Goal: Transaction & Acquisition: Purchase product/service

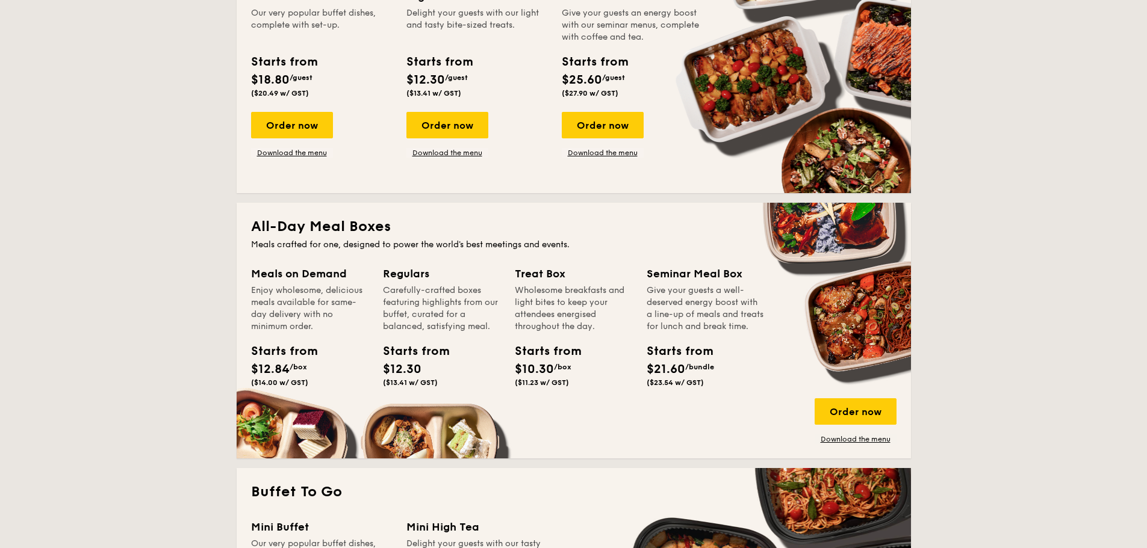
scroll to position [703, 0]
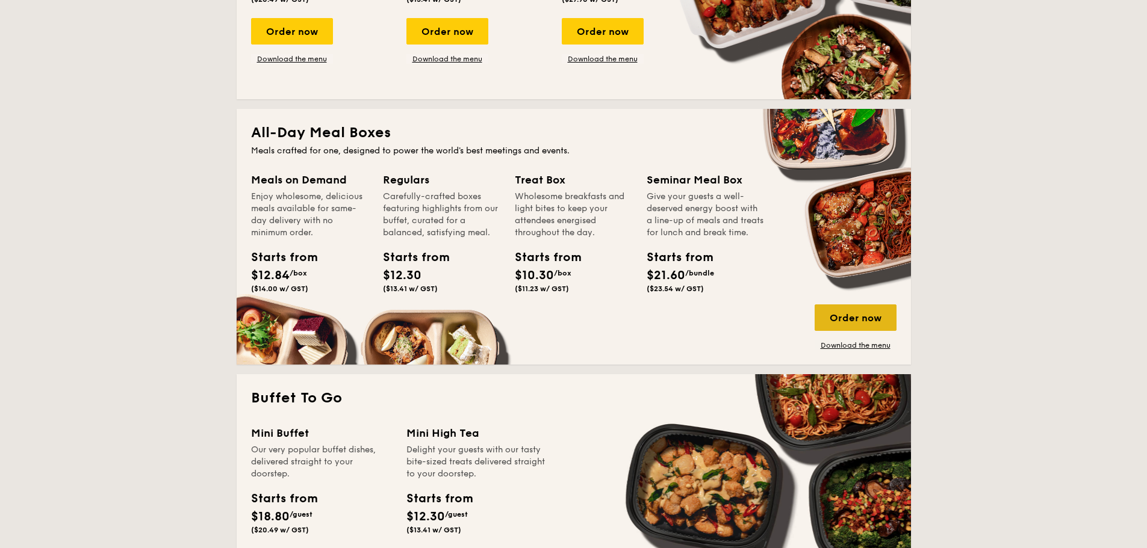
click at [855, 321] on div "Order now" at bounding box center [856, 318] width 82 height 26
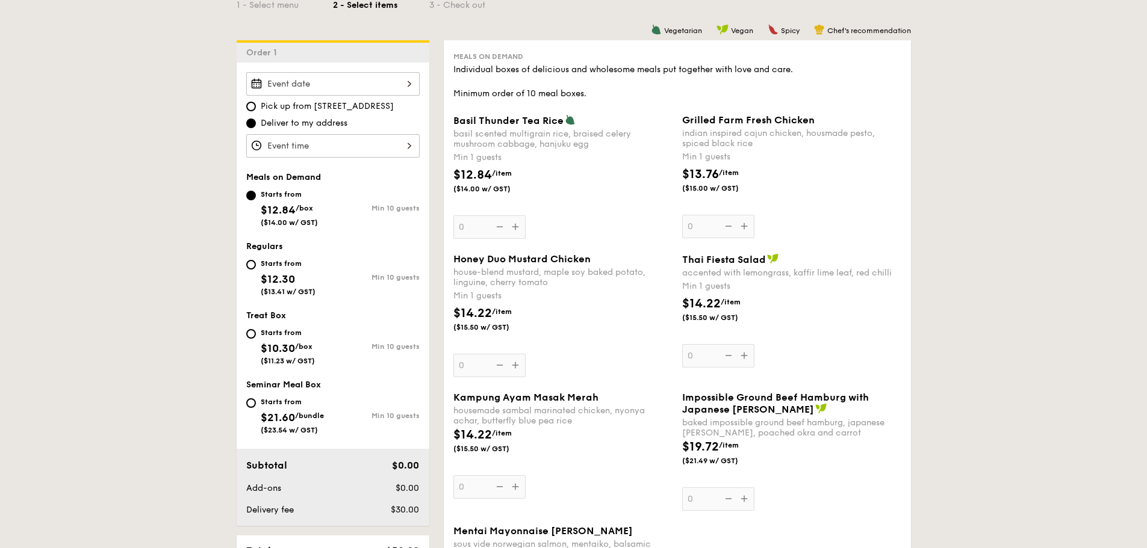
scroll to position [281, 0]
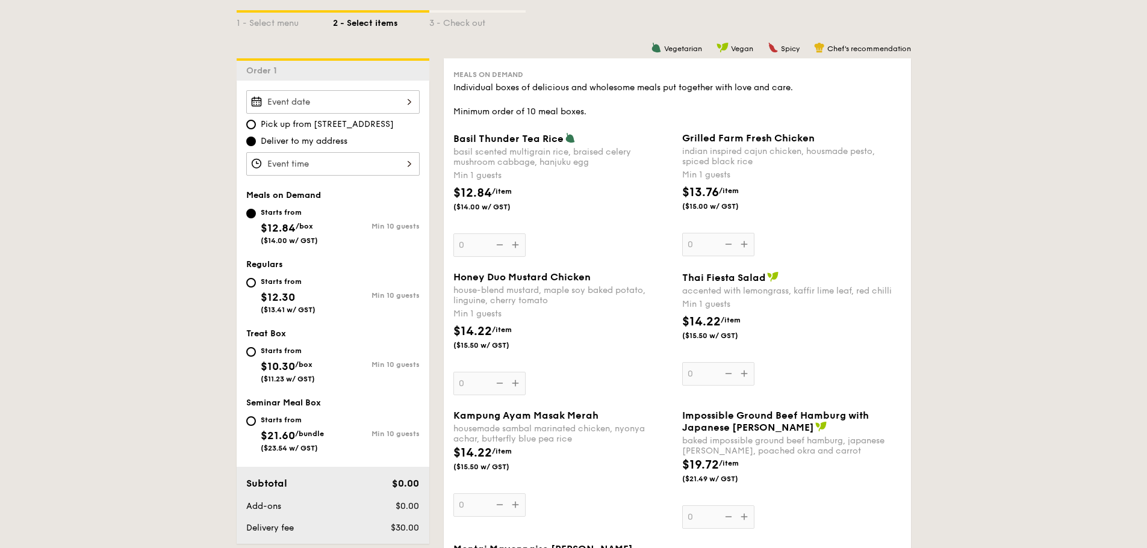
click at [512, 377] on div "Honey Duo Mustard Chicken house-blend mustard, maple soy baked potato, linguine…" at bounding box center [562, 334] width 219 height 124
click at [512, 377] on input "0" at bounding box center [489, 383] width 72 height 23
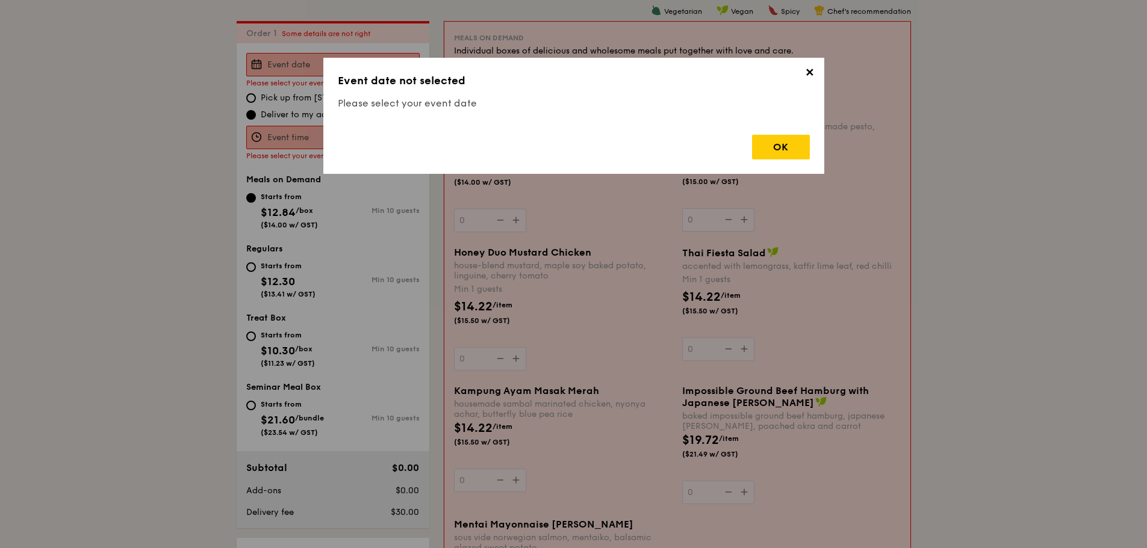
scroll to position [321, 0]
click at [750, 149] on div "OK" at bounding box center [574, 142] width 472 height 34
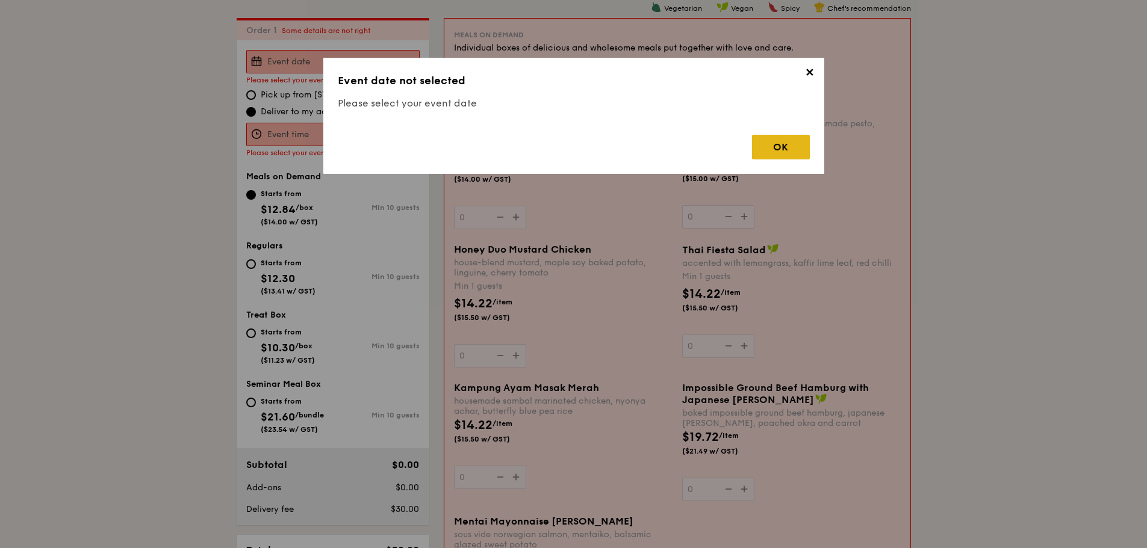
click at [761, 143] on div "OK" at bounding box center [781, 147] width 58 height 25
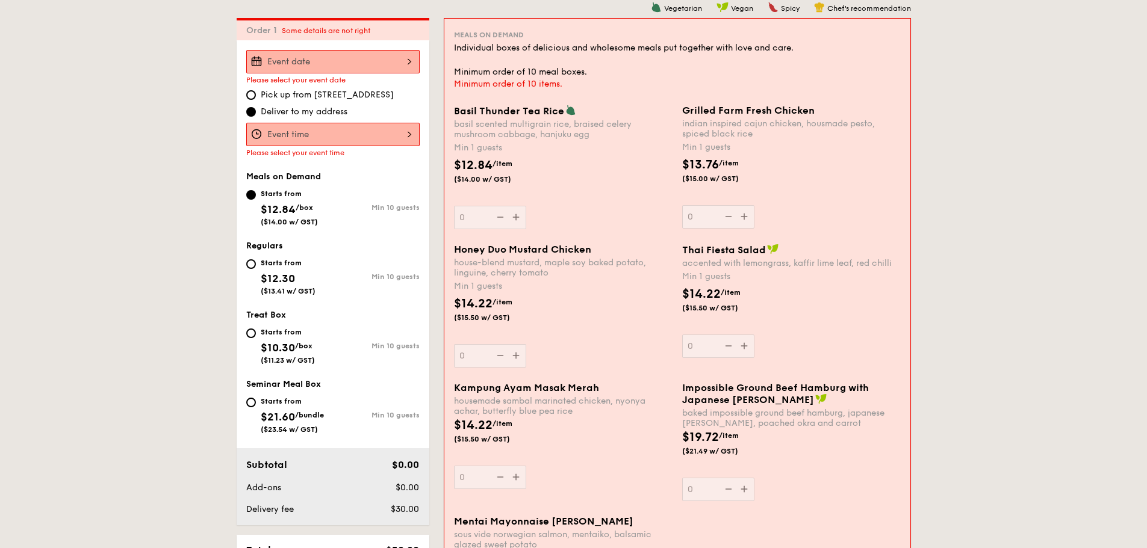
click at [345, 52] on div at bounding box center [332, 61] width 173 height 23
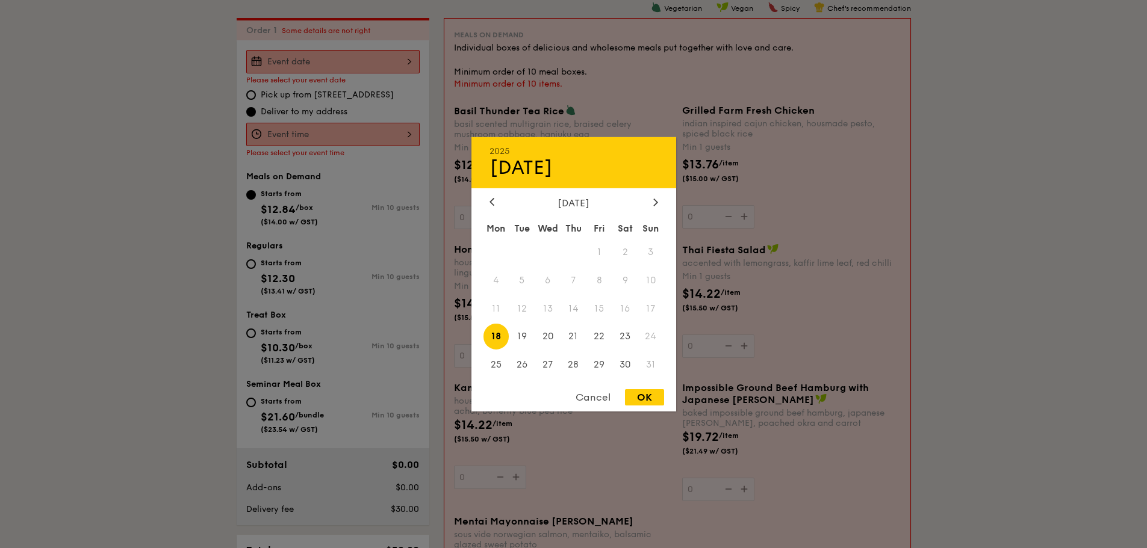
click at [663, 211] on div "[DATE] Mon Tue Wed Thu Fri Sat Sun 1 2 3 4 5 6 7 8 9 10 11 12 13 14 15 16 17 18…" at bounding box center [573, 288] width 205 height 183
click at [660, 205] on div at bounding box center [655, 202] width 11 height 11
click at [659, 204] on div at bounding box center [655, 202] width 11 height 11
click at [662, 200] on div "[DATE]" at bounding box center [573, 202] width 205 height 11
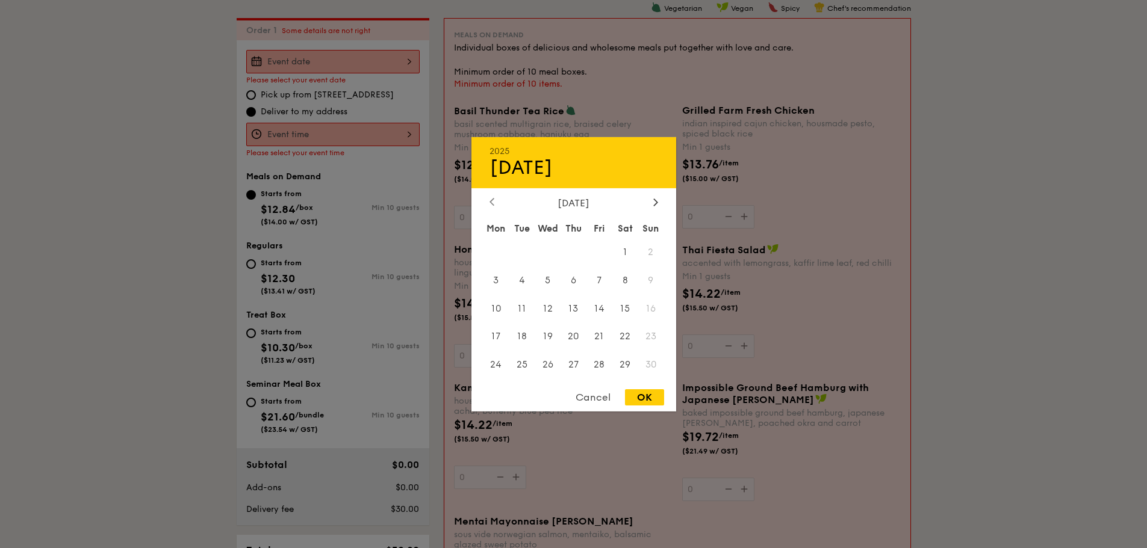
click at [490, 203] on icon at bounding box center [492, 202] width 4 height 7
click at [549, 256] on span "3" at bounding box center [548, 252] width 26 height 26
click at [571, 255] on span "4" at bounding box center [574, 252] width 26 height 26
click at [550, 253] on span "3" at bounding box center [548, 252] width 26 height 26
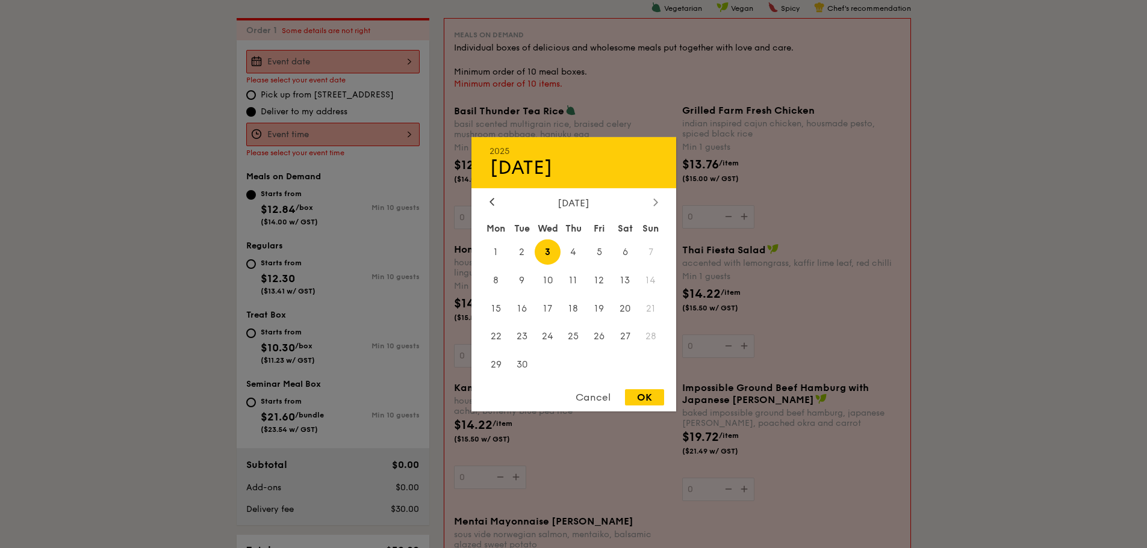
click at [654, 207] on div at bounding box center [655, 202] width 11 height 11
click at [659, 207] on div at bounding box center [655, 202] width 11 height 11
click at [492, 203] on icon at bounding box center [491, 202] width 5 height 8
click at [492, 203] on icon at bounding box center [492, 202] width 4 height 7
click at [652, 199] on div at bounding box center [655, 202] width 11 height 11
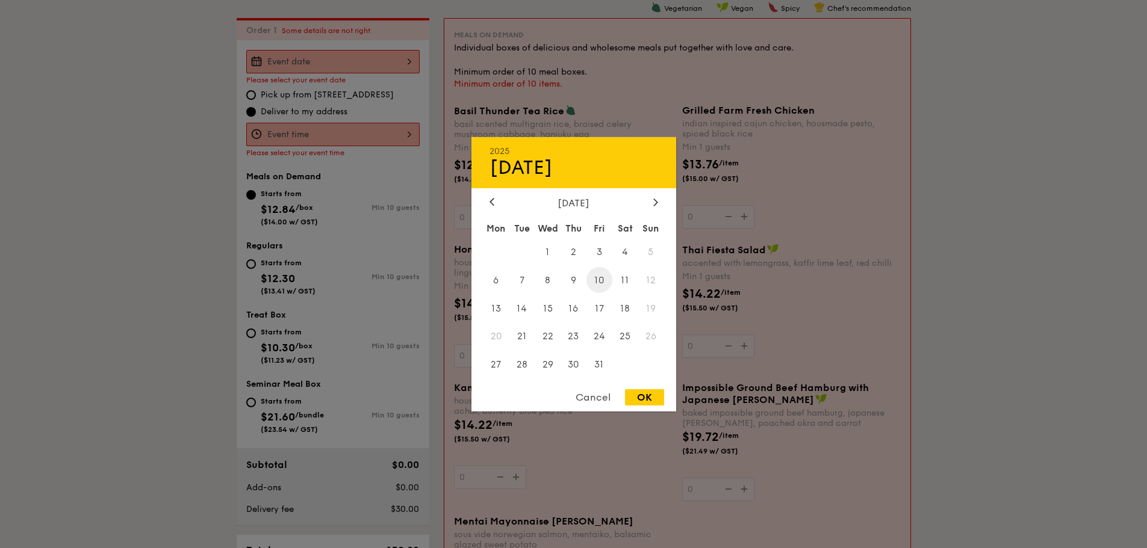
click at [598, 286] on span "10" at bounding box center [599, 280] width 26 height 26
click at [642, 397] on div "OK" at bounding box center [644, 398] width 39 height 16
type input "[DATE]"
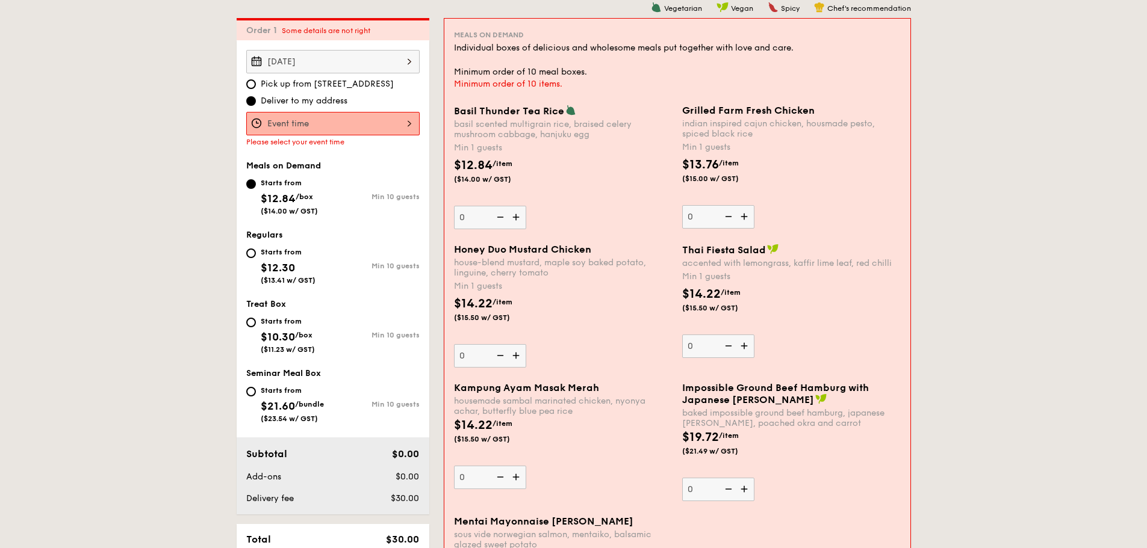
click at [266, 120] on div at bounding box center [332, 123] width 173 height 23
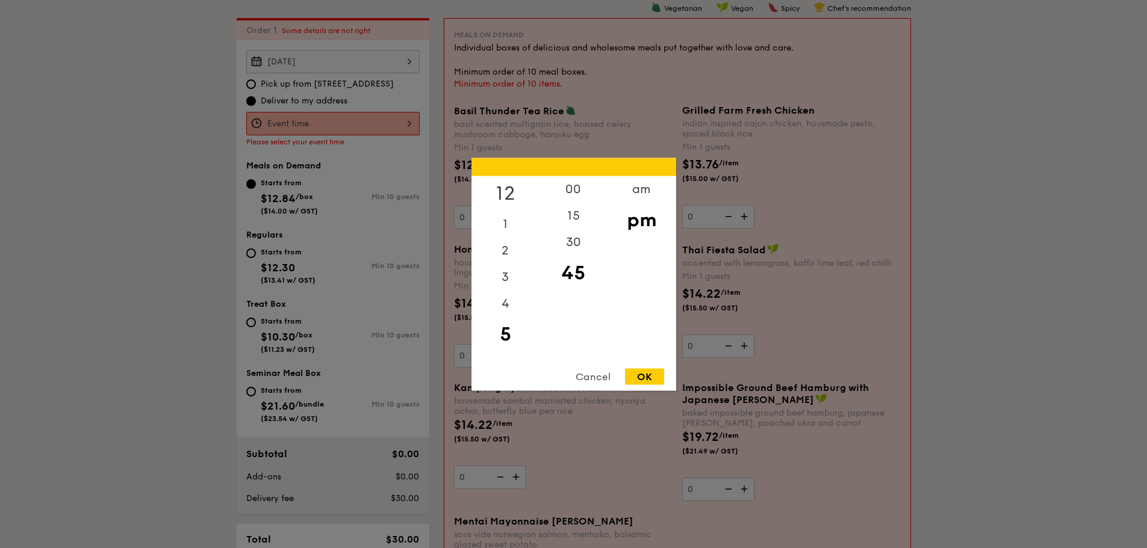
click at [505, 193] on div "12" at bounding box center [505, 193] width 68 height 35
click at [575, 249] on div "30" at bounding box center [573, 246] width 68 height 35
click at [641, 382] on div "OK" at bounding box center [644, 376] width 39 height 16
type input "12:30PM"
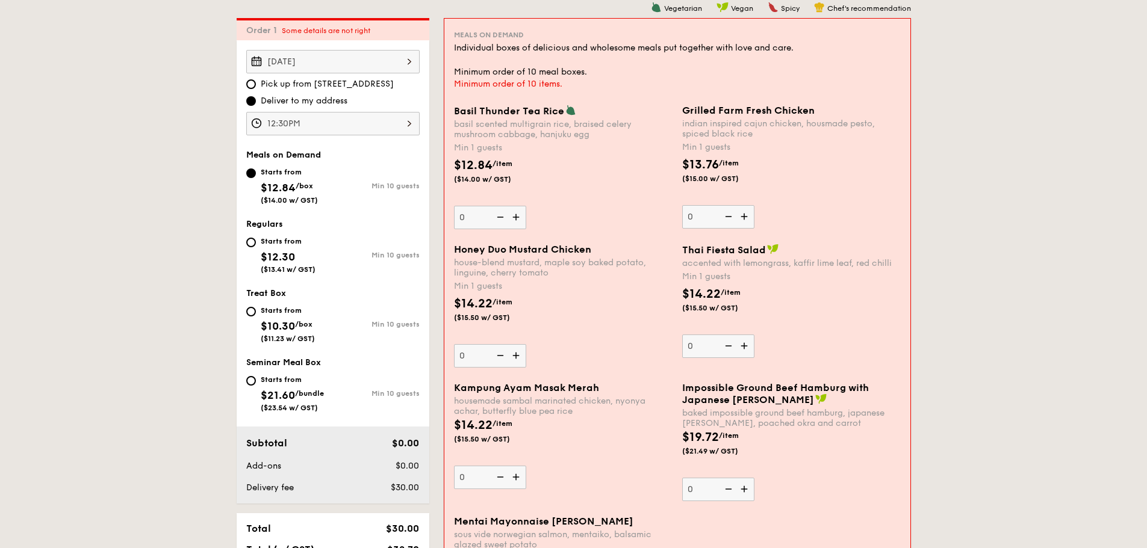
click at [271, 243] on div "Starts from" at bounding box center [288, 242] width 55 height 10
click at [256, 243] on input "Starts from $12.30 ($13.41 w/ GST) Min 10 guests" at bounding box center [251, 243] width 10 height 10
radio input "true"
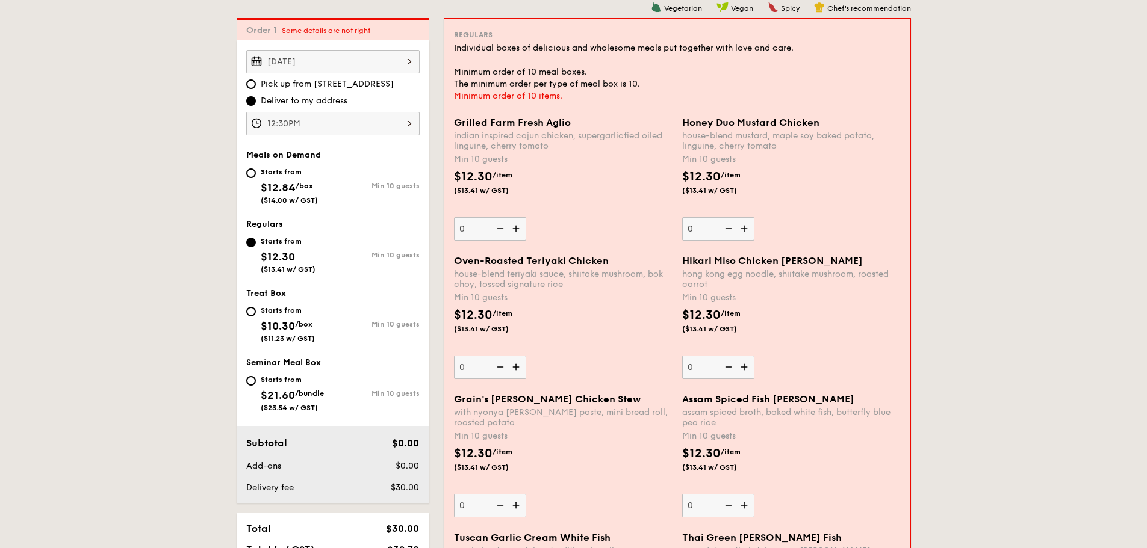
click at [524, 232] on img at bounding box center [517, 228] width 18 height 23
click at [524, 232] on input "0" at bounding box center [490, 228] width 72 height 23
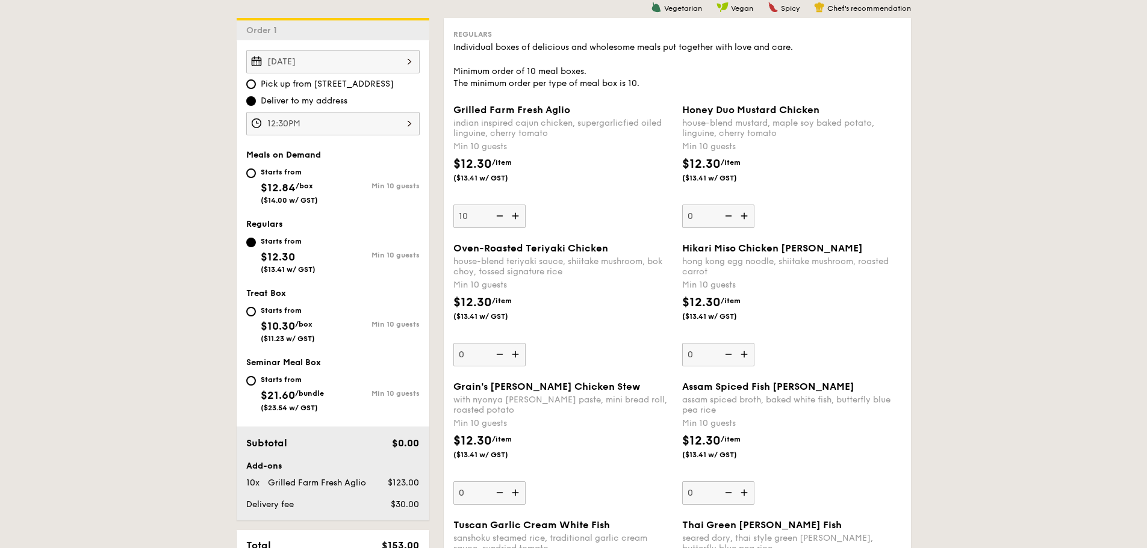
click at [515, 219] on img at bounding box center [517, 216] width 18 height 23
click at [515, 219] on input "10" at bounding box center [489, 216] width 72 height 23
click at [515, 219] on img at bounding box center [517, 216] width 18 height 23
click at [515, 219] on input "11" at bounding box center [489, 216] width 72 height 23
click at [515, 219] on img at bounding box center [517, 216] width 18 height 23
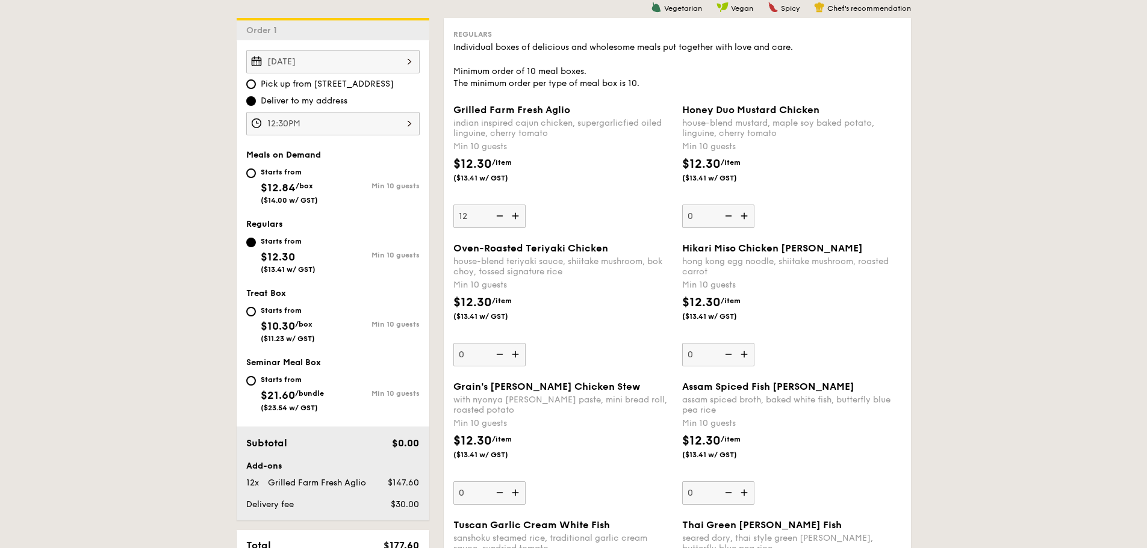
click at [515, 219] on input "12" at bounding box center [489, 216] width 72 height 23
type input "13"
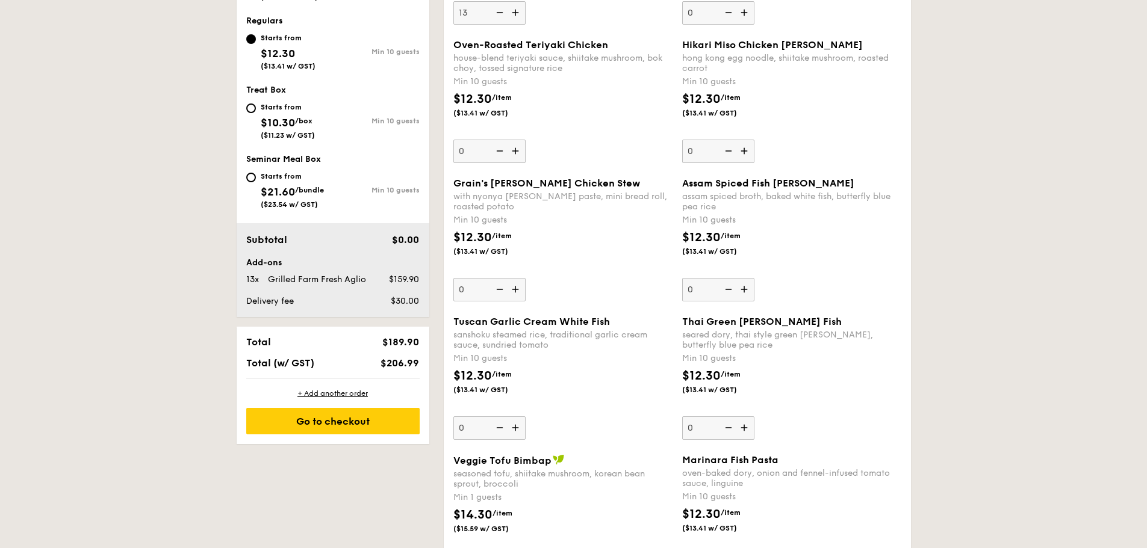
scroll to position [602, 0]
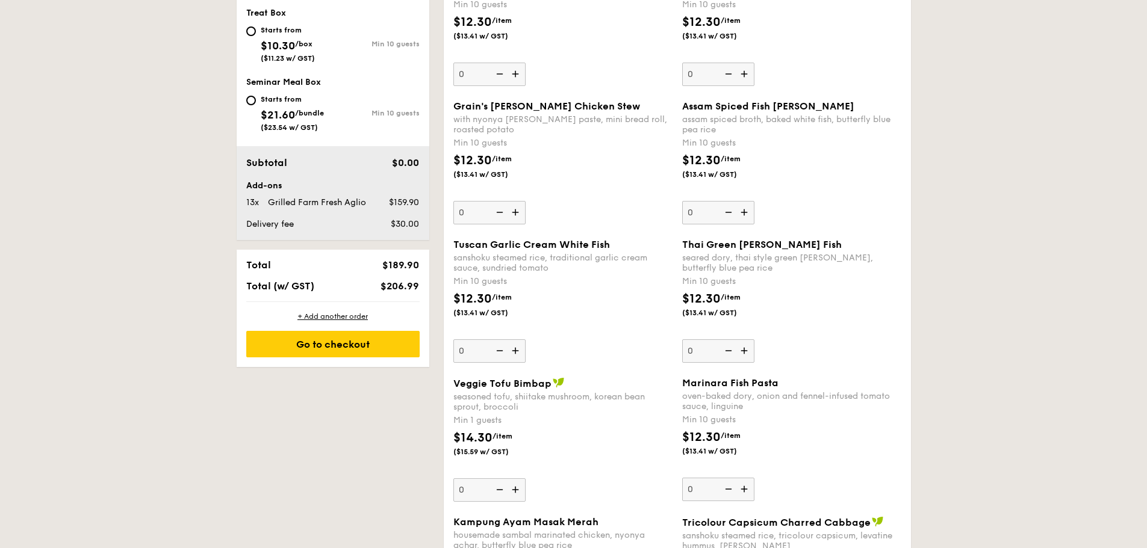
click at [516, 485] on img at bounding box center [517, 490] width 18 height 23
click at [516, 485] on input "0" at bounding box center [489, 490] width 72 height 23
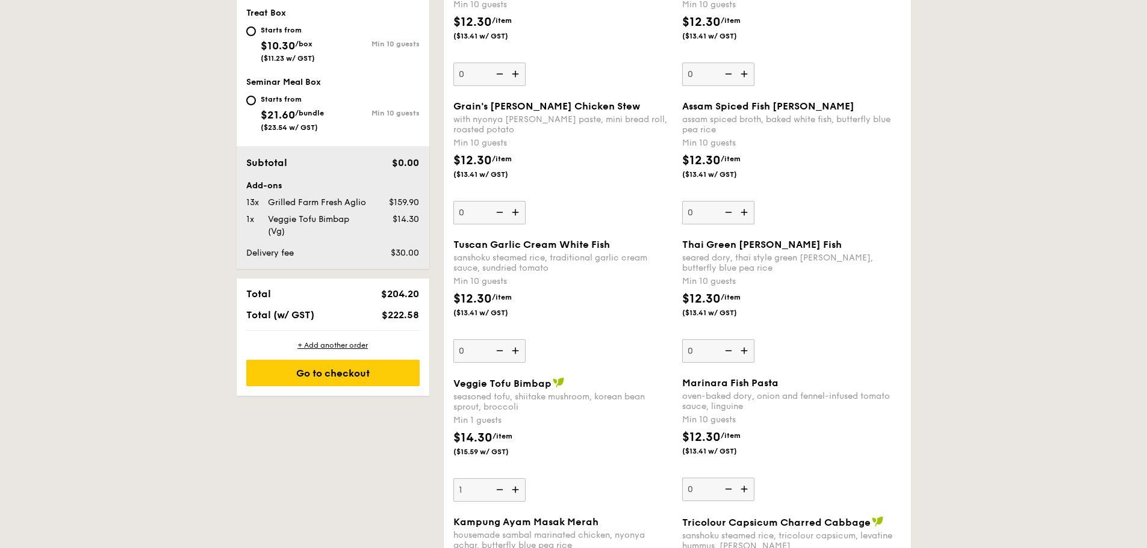
click at [516, 485] on img at bounding box center [517, 490] width 18 height 23
click at [516, 485] on input "1" at bounding box center [489, 490] width 72 height 23
click at [516, 485] on img at bounding box center [517, 490] width 18 height 23
click at [516, 485] on input "2" at bounding box center [489, 490] width 72 height 23
type input "3"
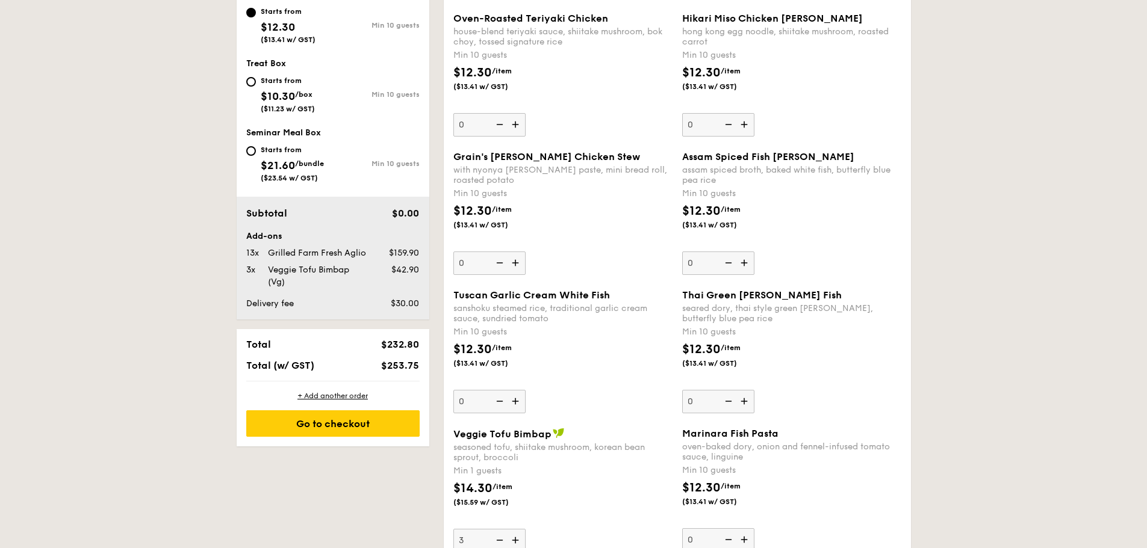
scroll to position [562, 0]
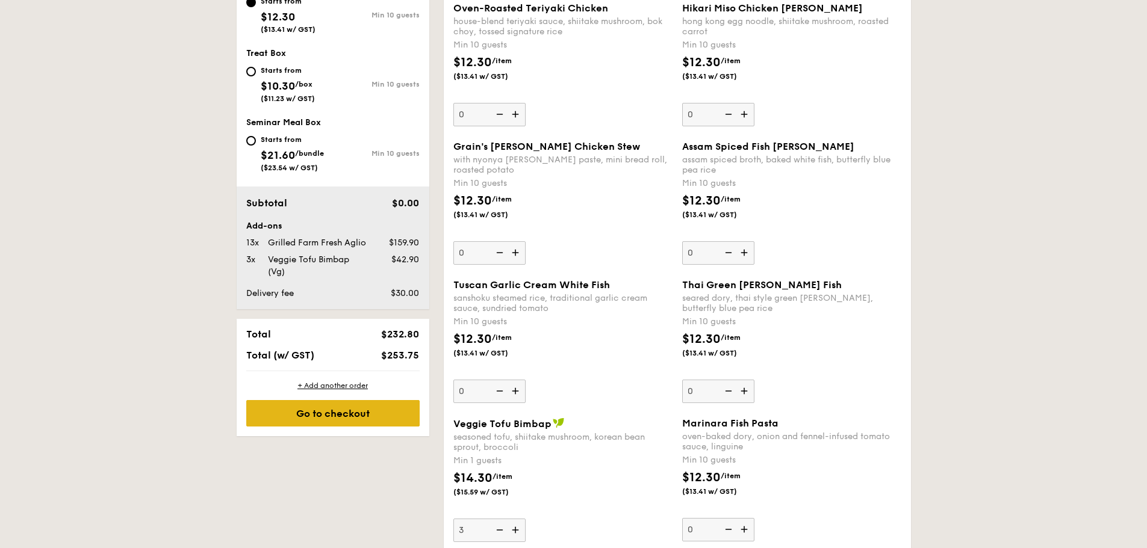
drag, startPoint x: 347, startPoint y: 412, endPoint x: 252, endPoint y: 410, distance: 95.2
click at [261, 413] on div "Go to checkout" at bounding box center [332, 413] width 173 height 26
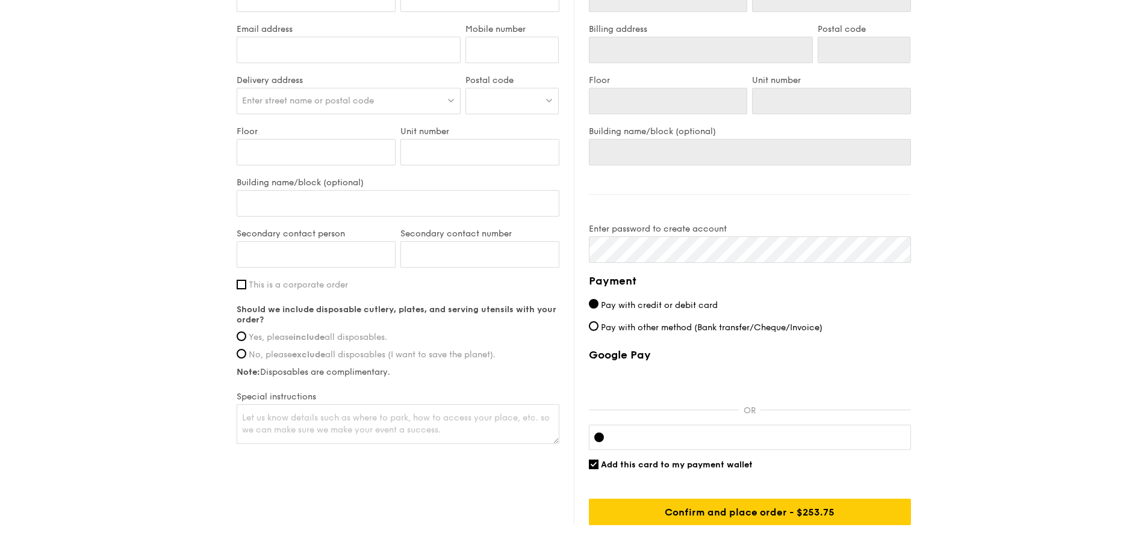
scroll to position [472, 0]
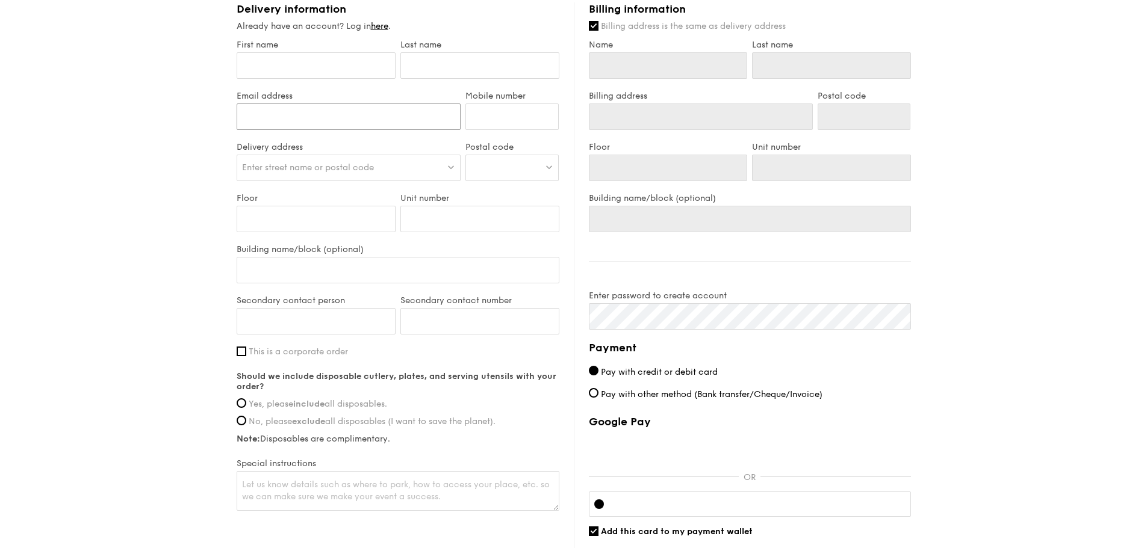
click at [299, 104] on input "Email address" at bounding box center [349, 117] width 225 height 26
click at [193, 129] on div "1 - Select menu 2 - Select items 3 - Check out Regulars Serving time: [DATE] 12…" at bounding box center [573, 84] width 1147 height 1113
click at [304, 166] on span "Enter street name or postal code" at bounding box center [308, 168] width 132 height 10
click at [309, 164] on input "search" at bounding box center [348, 168] width 223 height 26
paste input "639342"
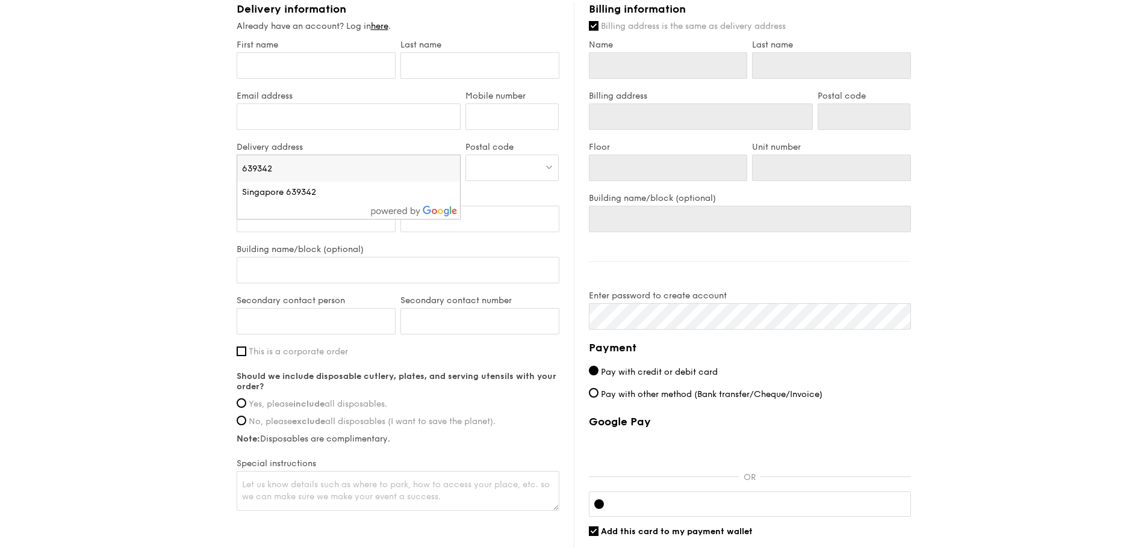
type input "639342"
click at [498, 166] on div at bounding box center [511, 168] width 93 height 26
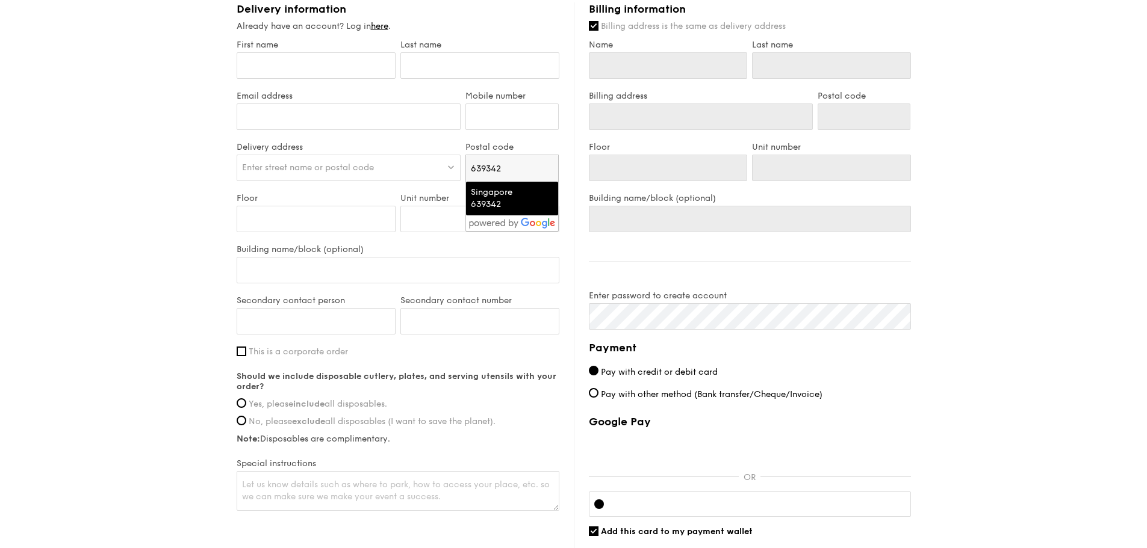
type input "639342"
click at [517, 193] on div "Singapore 639342" at bounding box center [502, 199] width 62 height 24
type input "Singapore 639342"
type input "639342"
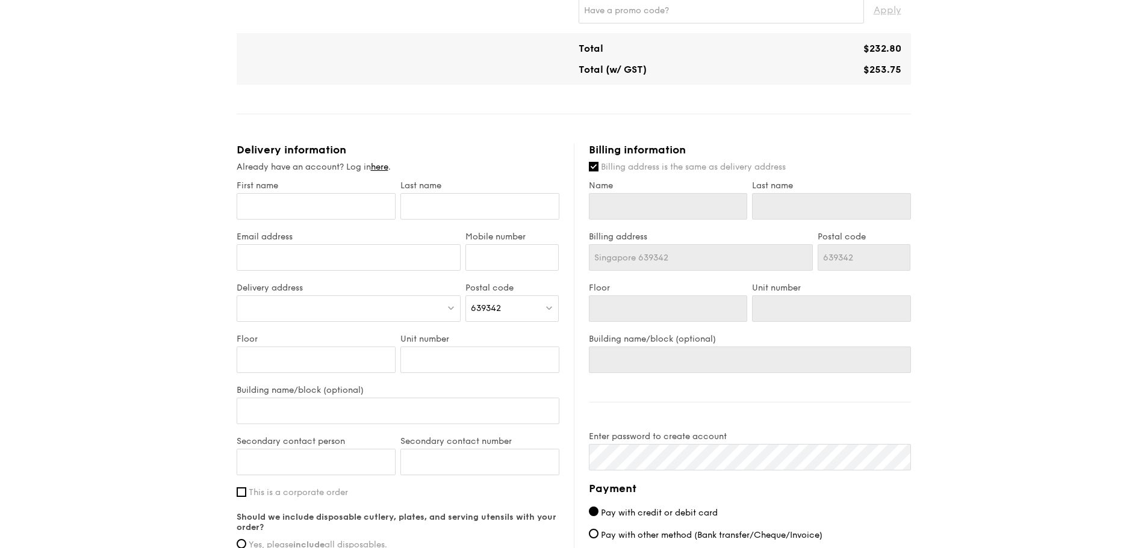
scroll to position [612, 0]
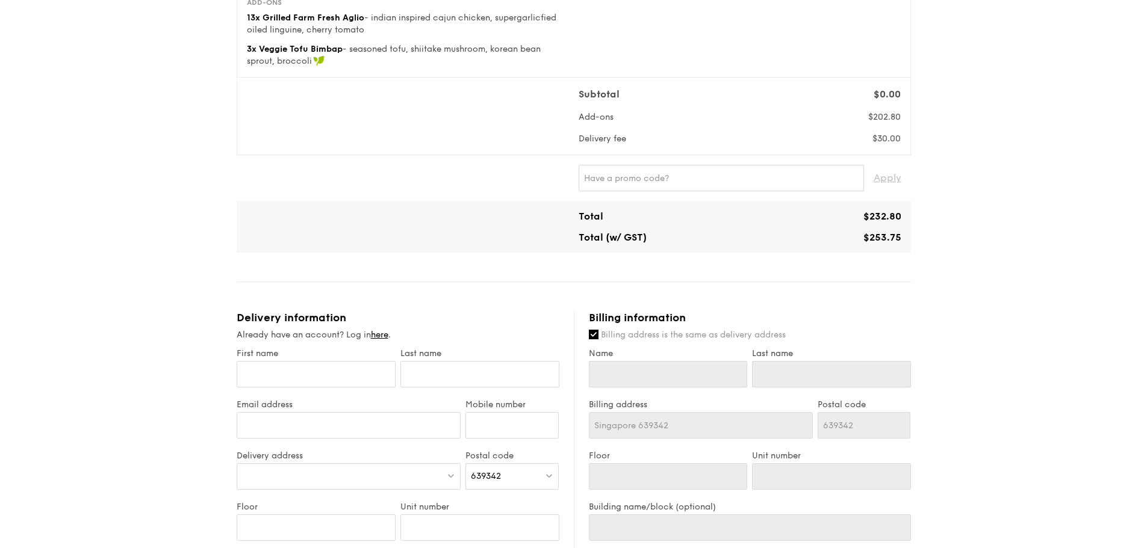
scroll to position [51, 0]
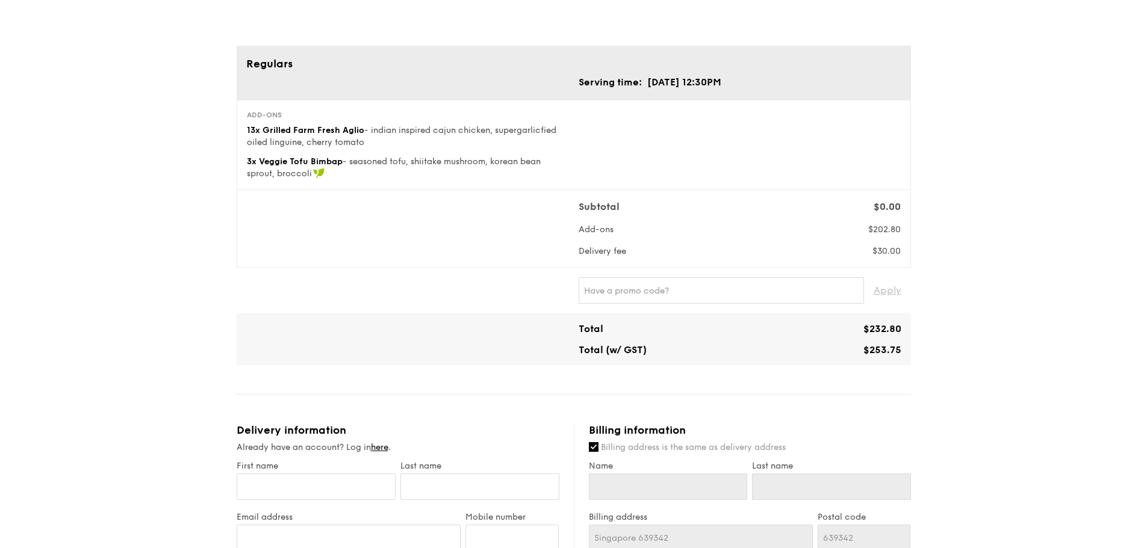
click at [971, 263] on div "1 - Select menu 2 - Select items 3 - Check out Regulars Serving time: [DATE] 12…" at bounding box center [573, 505] width 1147 height 1113
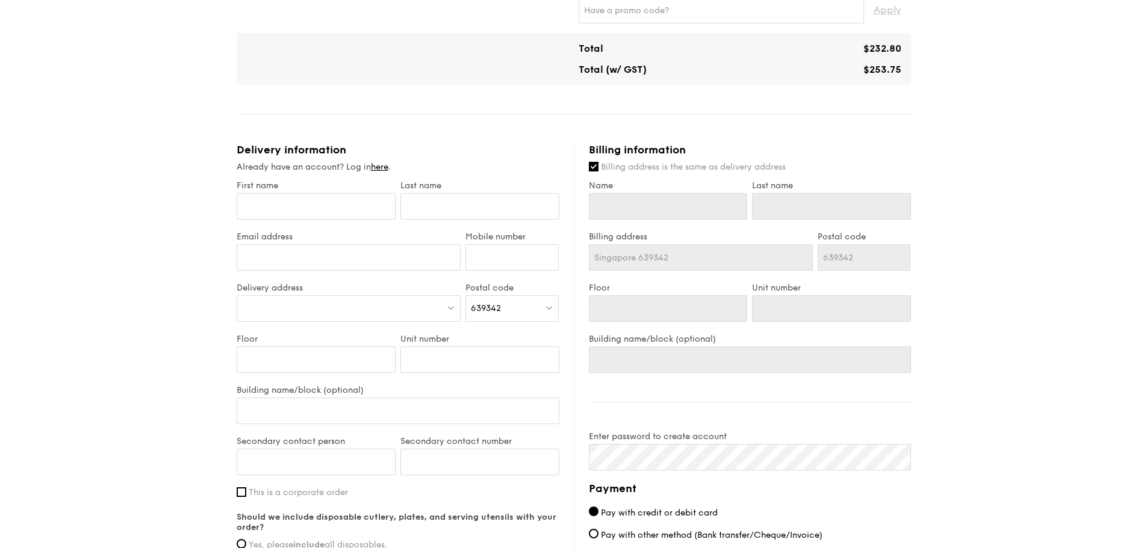
scroll to position [472, 0]
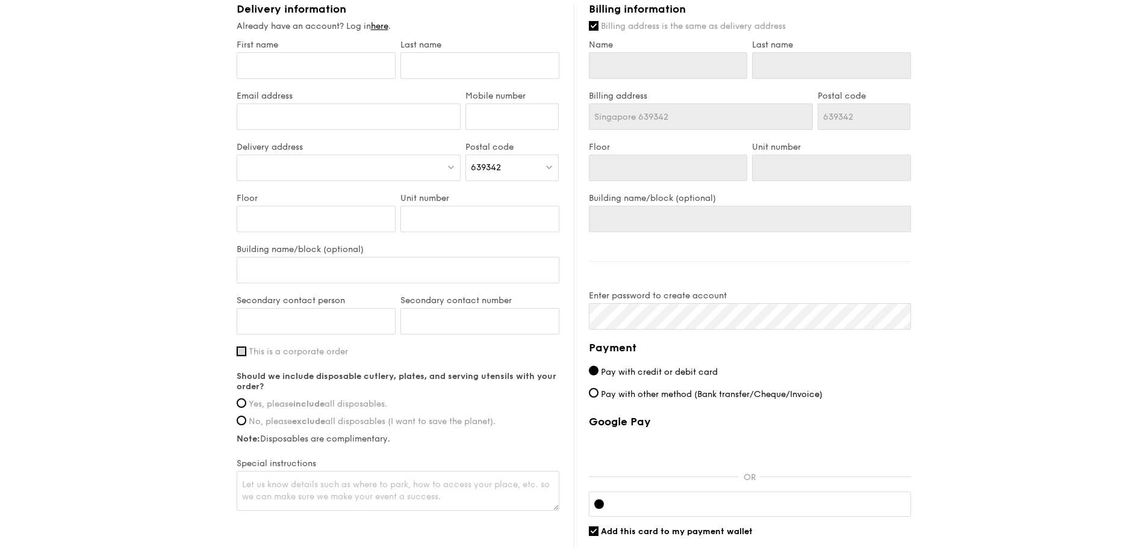
click at [242, 351] on input "This is a corporate order" at bounding box center [242, 352] width 10 height 10
checkbox input "true"
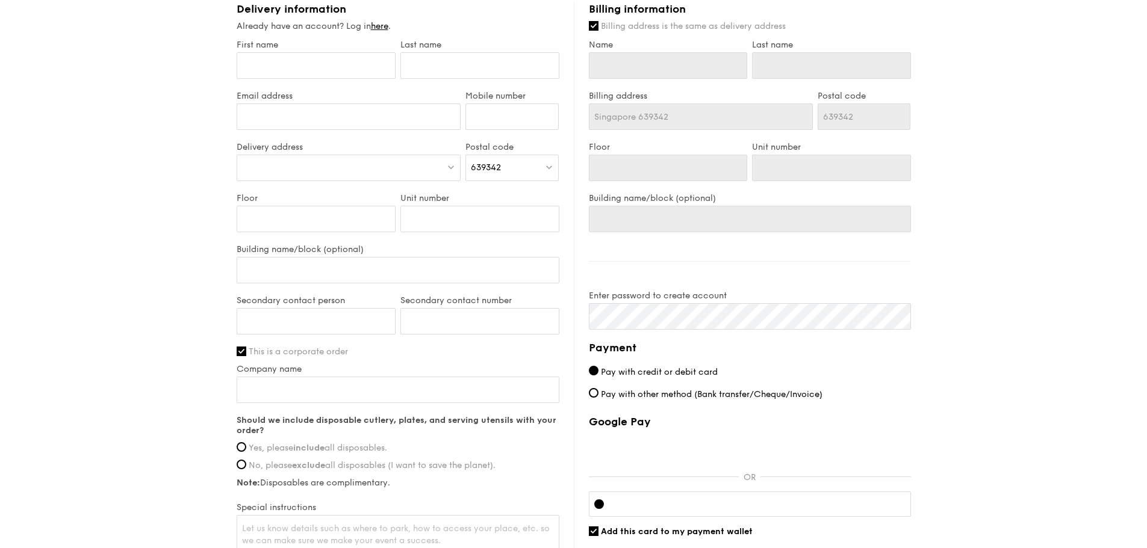
click at [240, 358] on div "First name Last name Email address Mobile number Delivery address Postal code 6…" at bounding box center [398, 299] width 323 height 518
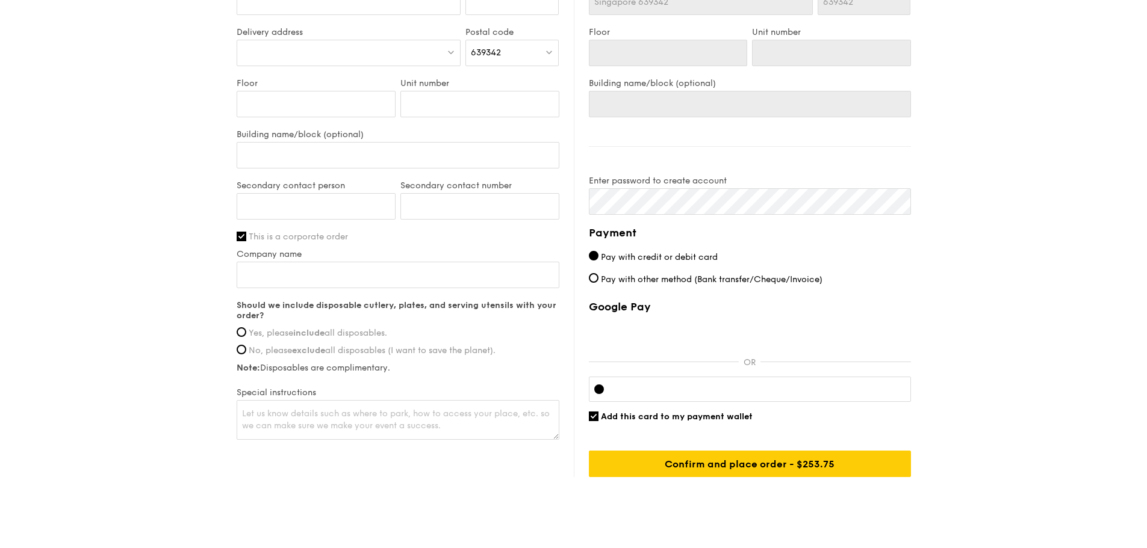
scroll to position [612, 0]
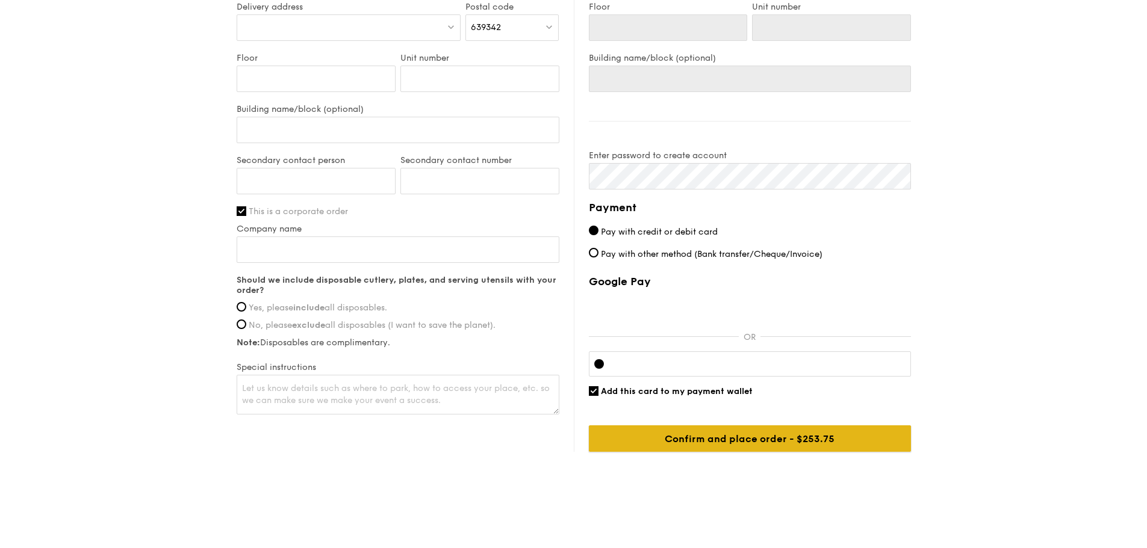
click at [714, 444] on input "Confirm and place order - $253.75" at bounding box center [750, 439] width 322 height 26
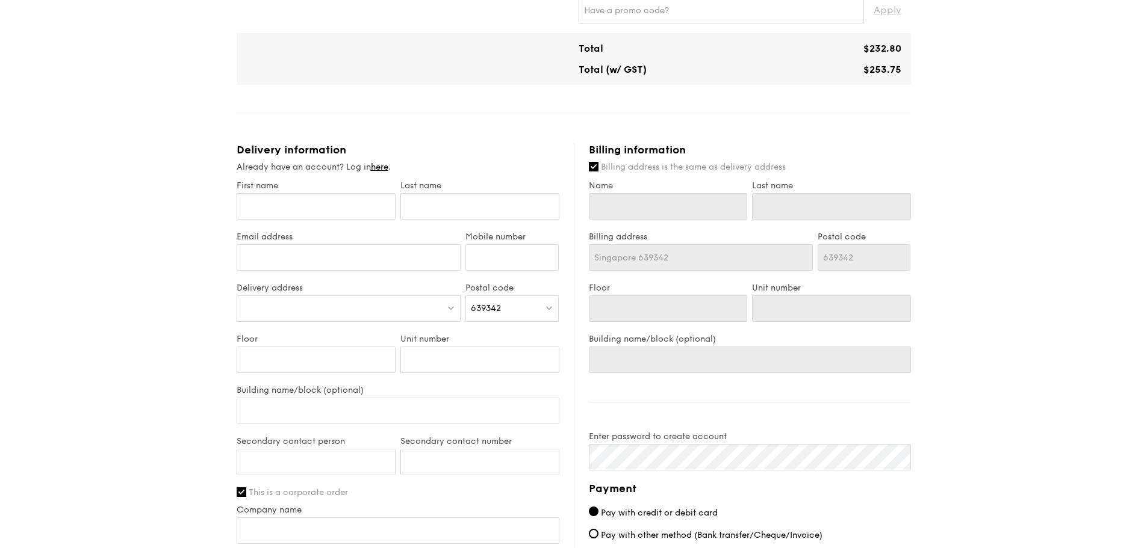
scroll to position [0, 0]
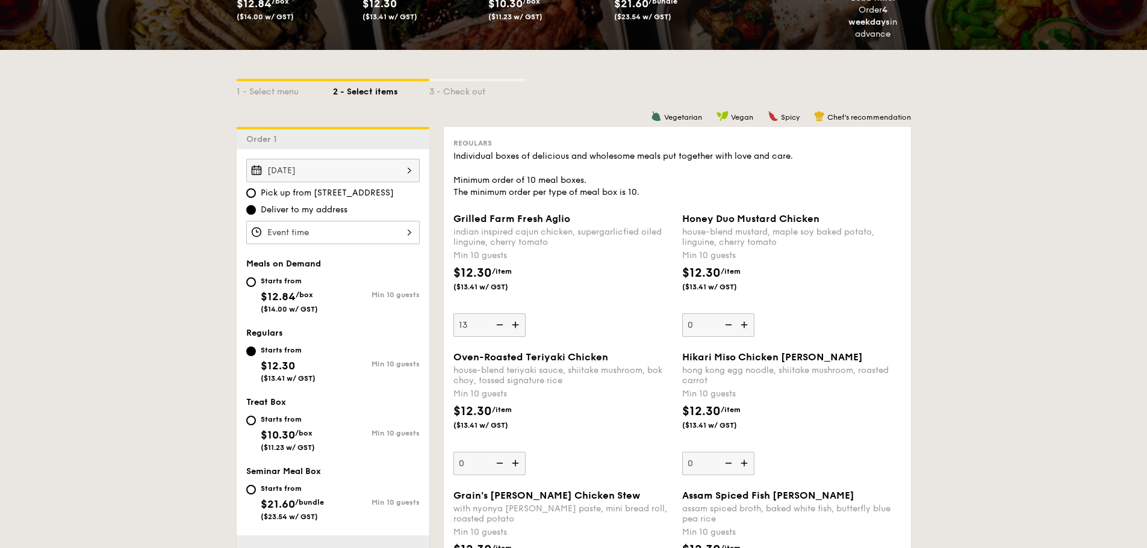
scroll to position [140, 0]
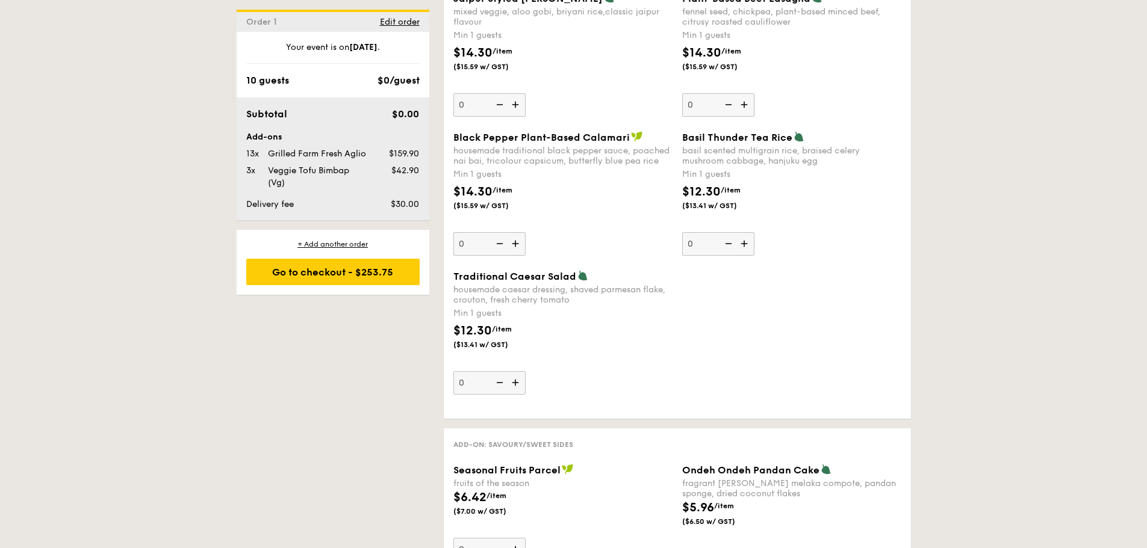
scroll to position [1686, 0]
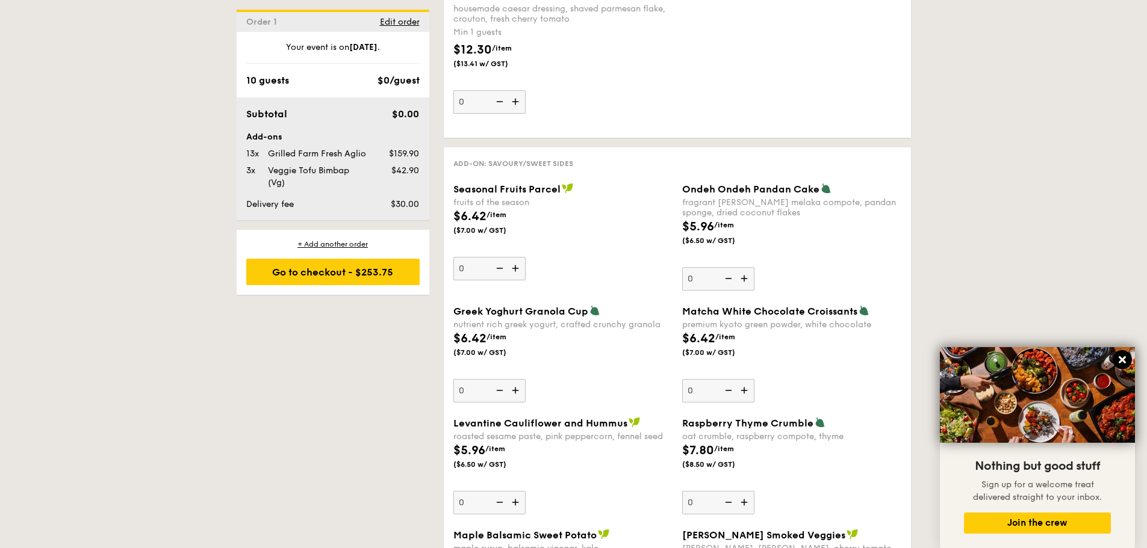
click at [1116, 359] on button at bounding box center [1122, 359] width 19 height 19
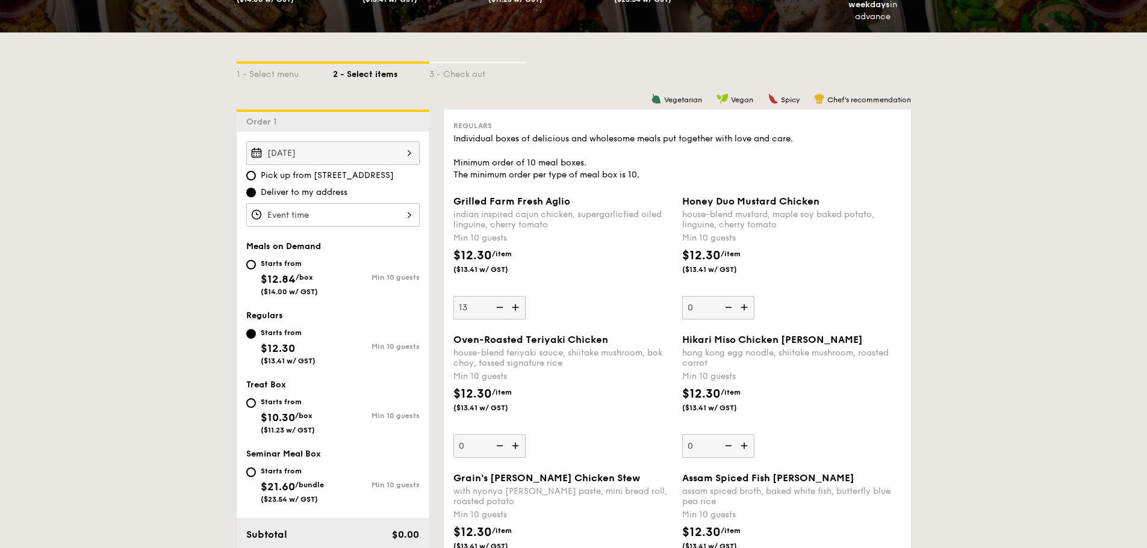
scroll to position [421, 0]
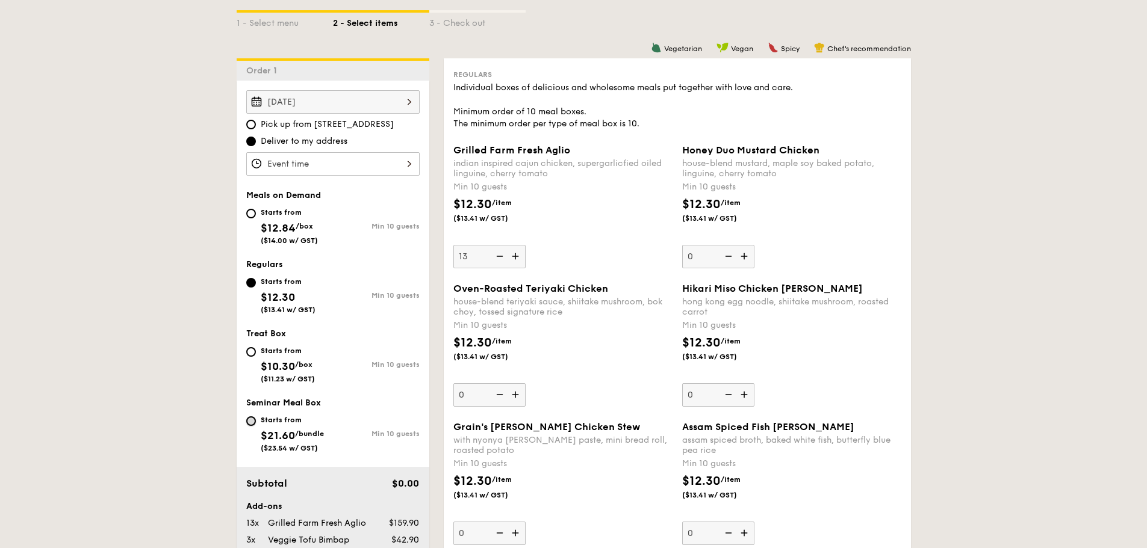
click at [255, 423] on input "Starts from $21.60 /bundle ($23.54 w/ GST) Min 10 guests" at bounding box center [251, 422] width 10 height 10
radio input "true"
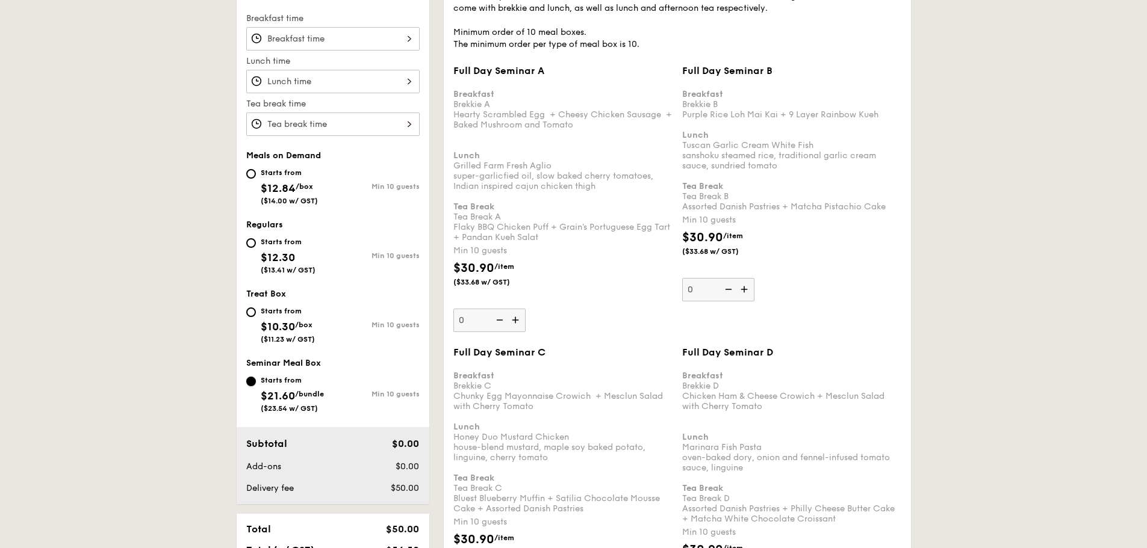
scroll to position [421, 0]
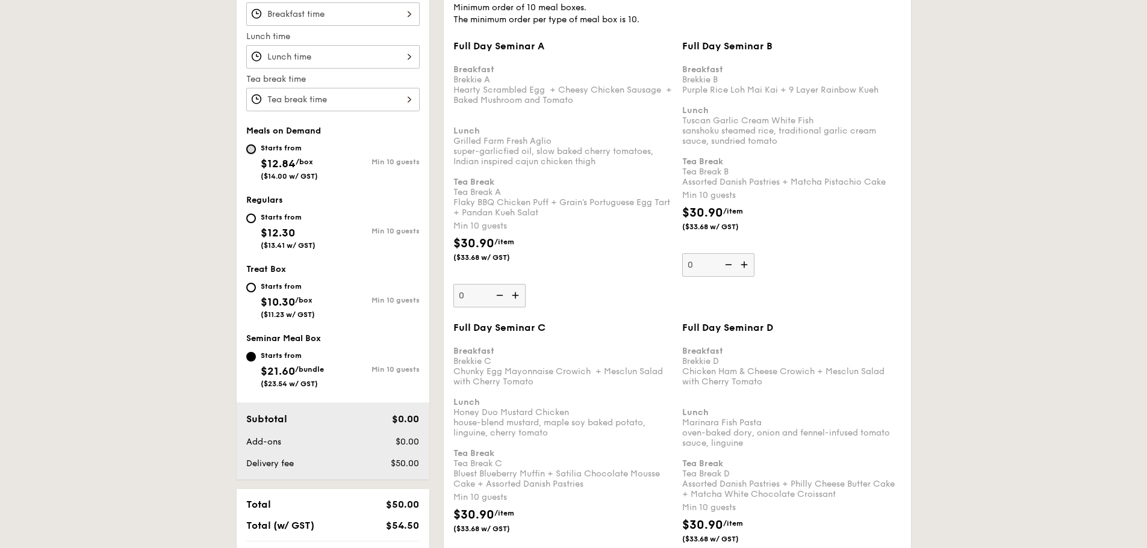
click at [252, 145] on input "Starts from $12.84 /box ($14.00 w/ GST) Min 10 guests" at bounding box center [251, 149] width 10 height 10
radio input "true"
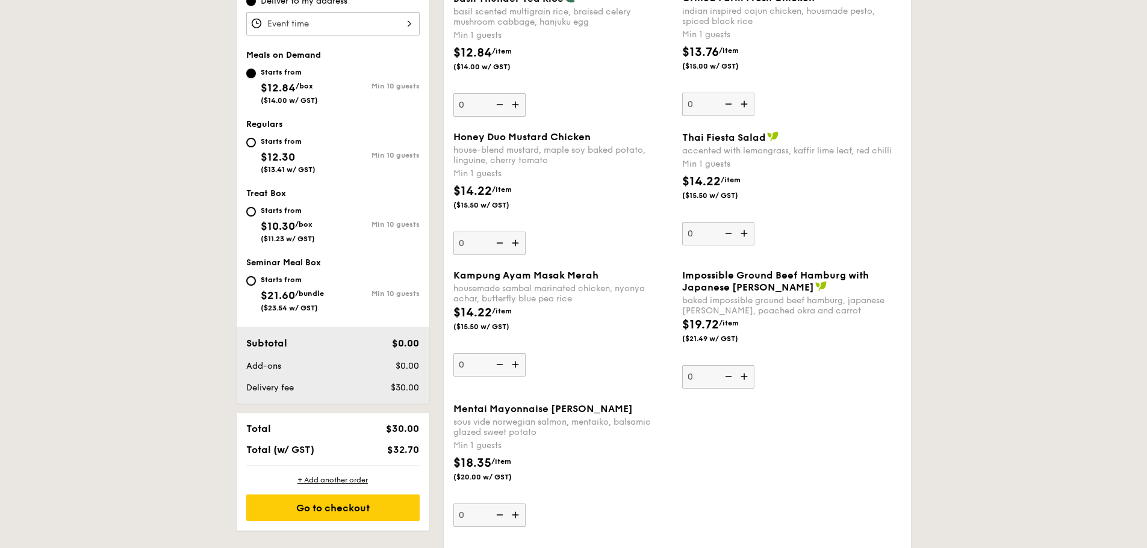
scroll to position [455, 0]
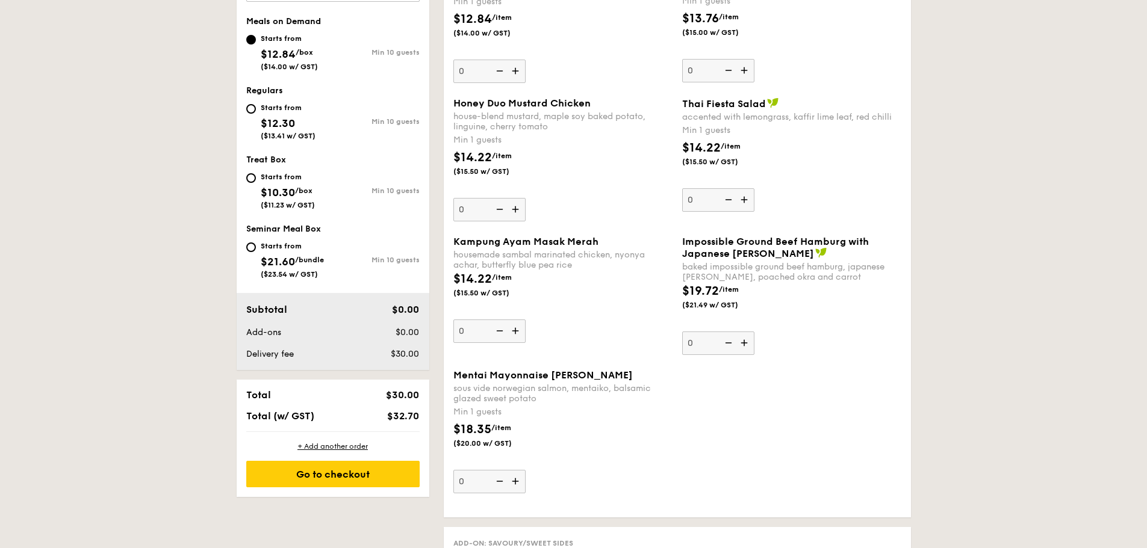
click at [244, 110] on div "Starts from $12.30 ($13.41 w/ GST) Min 10 guests" at bounding box center [332, 124] width 183 height 47
click at [255, 107] on input "Starts from $12.30 ($13.41 w/ GST) Min 10 guests" at bounding box center [251, 109] width 10 height 10
radio input "true"
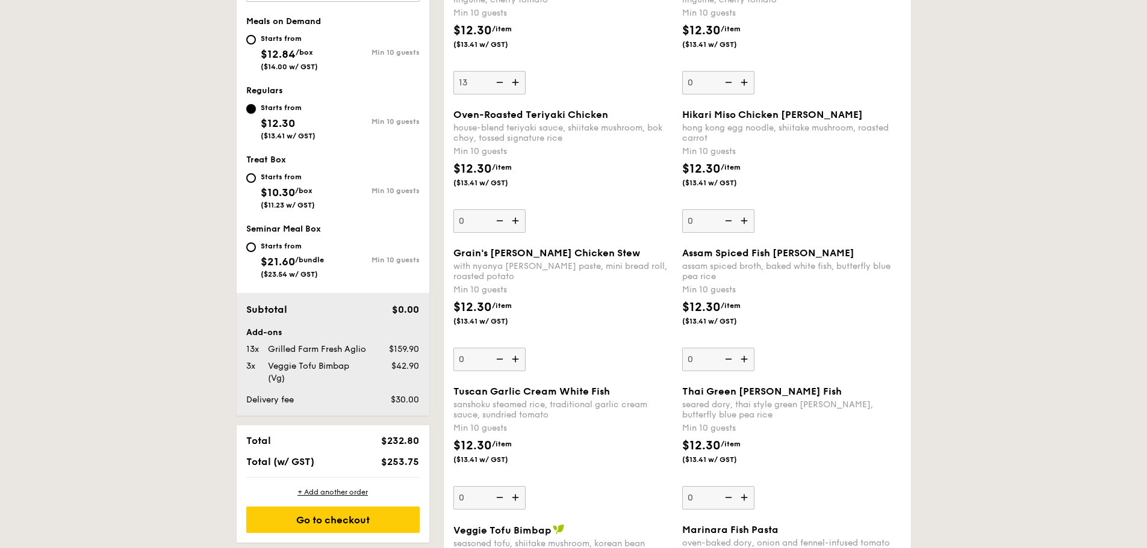
scroll to position [315, 0]
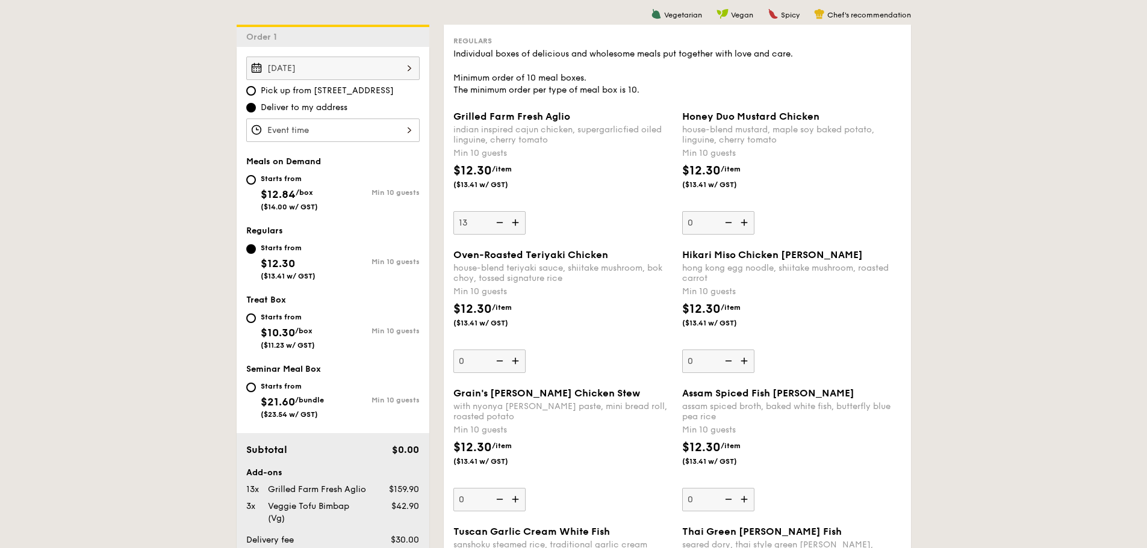
click at [246, 177] on div "Starts from $12.84 /box ($14.00 w/ GST)" at bounding box center [289, 192] width 87 height 40
click at [246, 177] on input "Starts from $12.84 /box ($14.00 w/ GST) Min 10 guests" at bounding box center [251, 180] width 10 height 10
radio input "true"
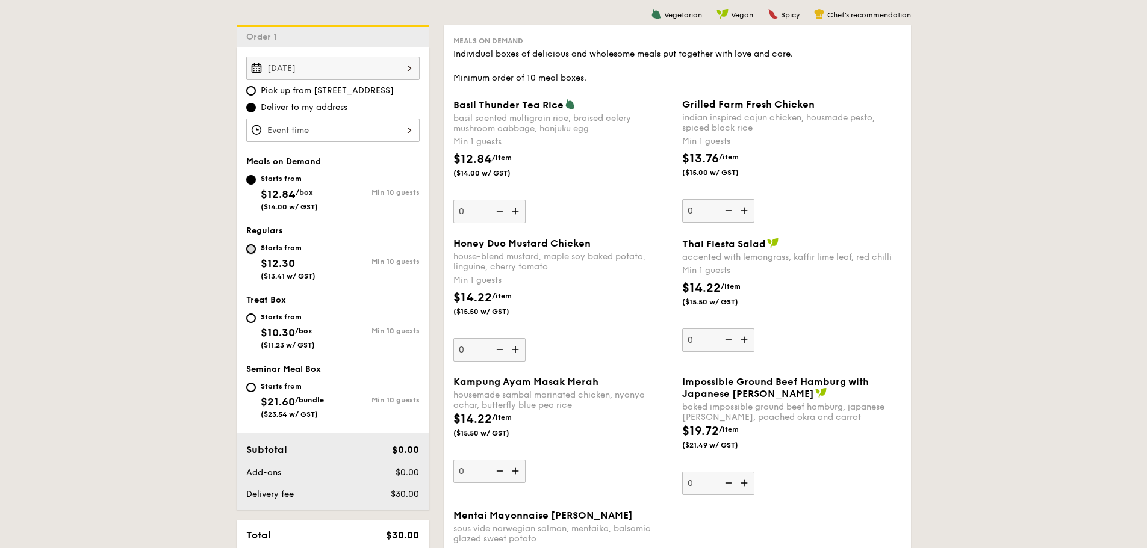
click at [249, 249] on input "Starts from $12.30 ($13.41 w/ GST) Min 10 guests" at bounding box center [251, 249] width 10 height 10
radio input "true"
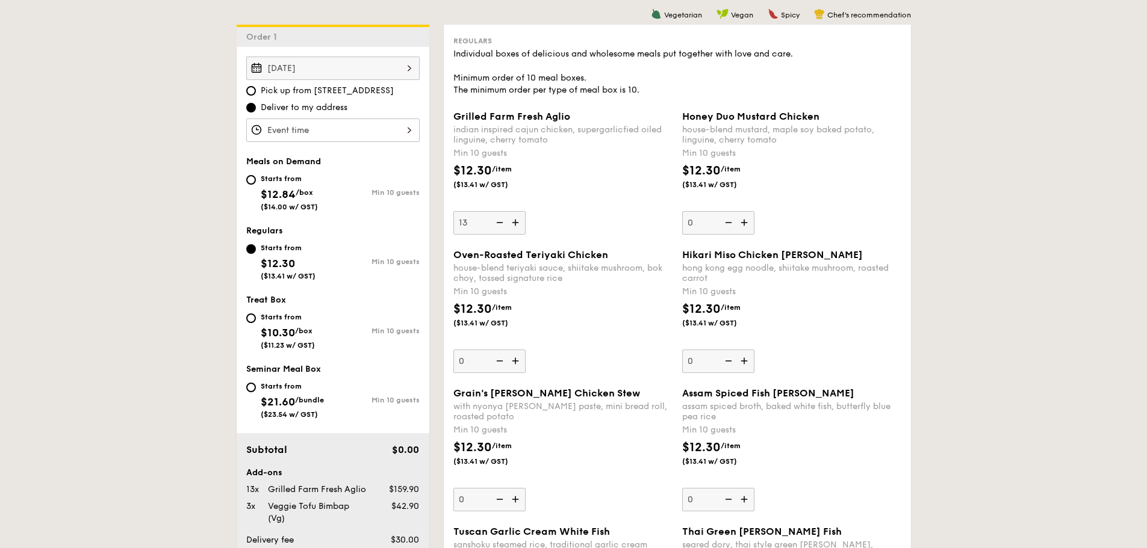
click at [249, 188] on div "Starts from $12.84 /box ($14.00 w/ GST)" at bounding box center [289, 192] width 87 height 40
click at [249, 185] on input "Starts from $12.84 /box ($14.00 w/ GST) Min 10 guests" at bounding box center [251, 180] width 10 height 10
radio input "true"
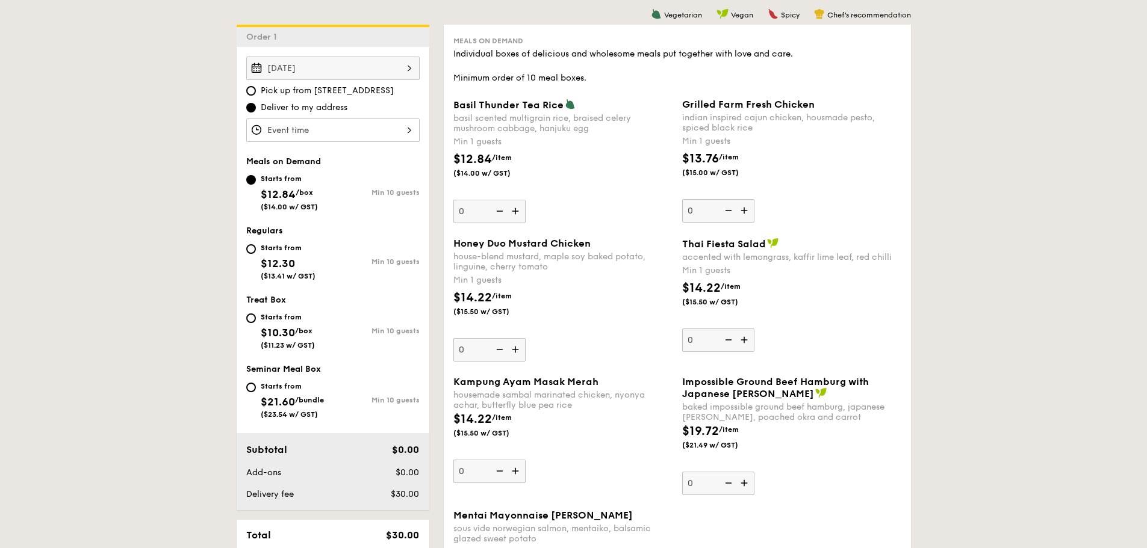
click at [255, 252] on div "Starts from $12.30 ($13.41 w/ GST)" at bounding box center [289, 261] width 87 height 40
click at [255, 252] on input "Starts from $12.30 ($13.41 w/ GST) Min 10 guests" at bounding box center [251, 249] width 10 height 10
radio input "true"
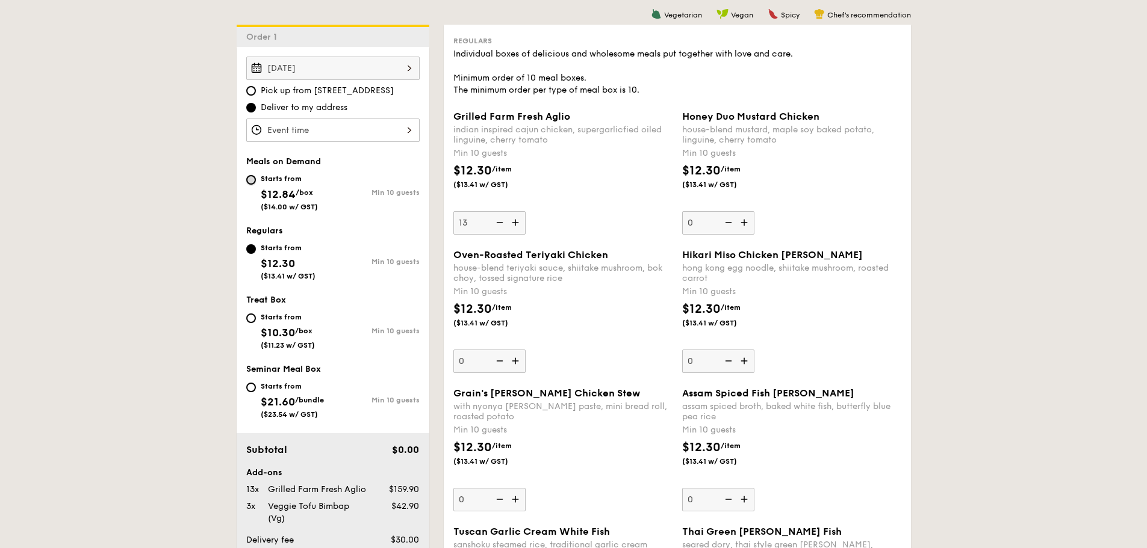
click at [251, 184] on input "Starts from $12.84 /box ($14.00 w/ GST) Min 10 guests" at bounding box center [251, 180] width 10 height 10
radio input "true"
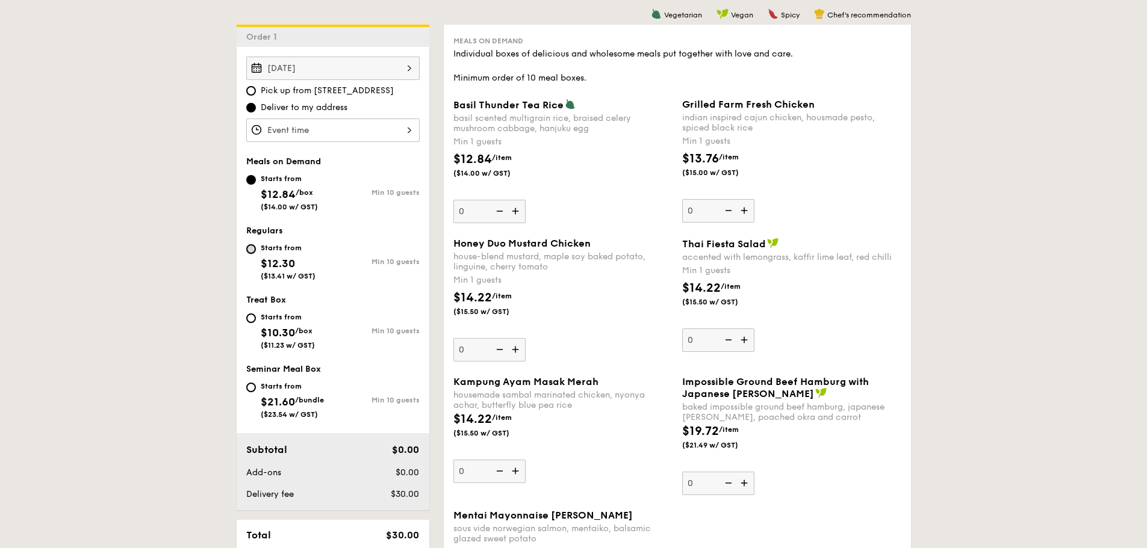
click at [249, 249] on input "Starts from $12.30 ($13.41 w/ GST) Min 10 guests" at bounding box center [251, 249] width 10 height 10
radio input "true"
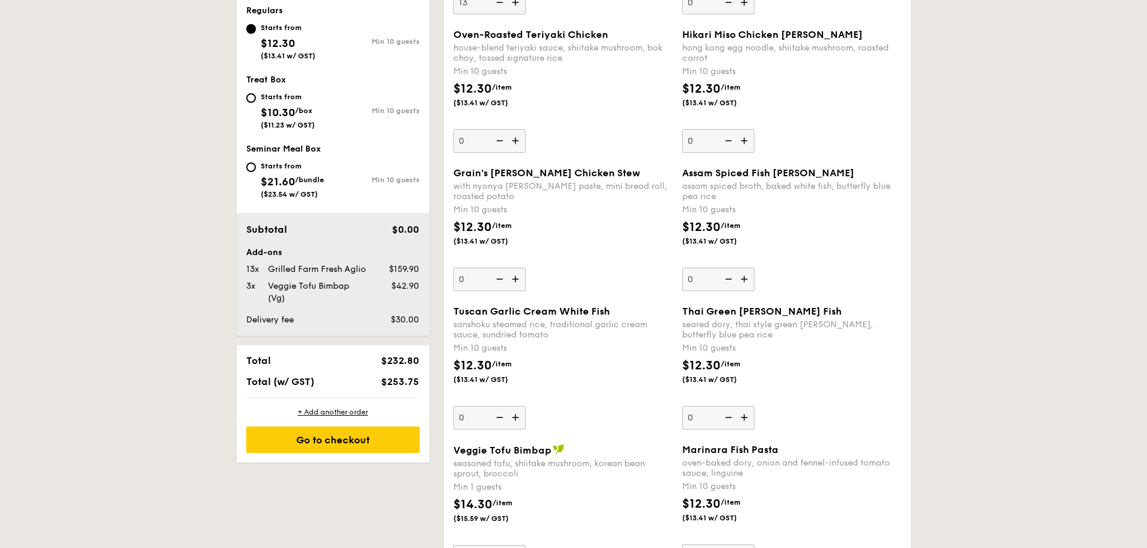
scroll to position [562, 0]
